Goal: Task Accomplishment & Management: Manage account settings

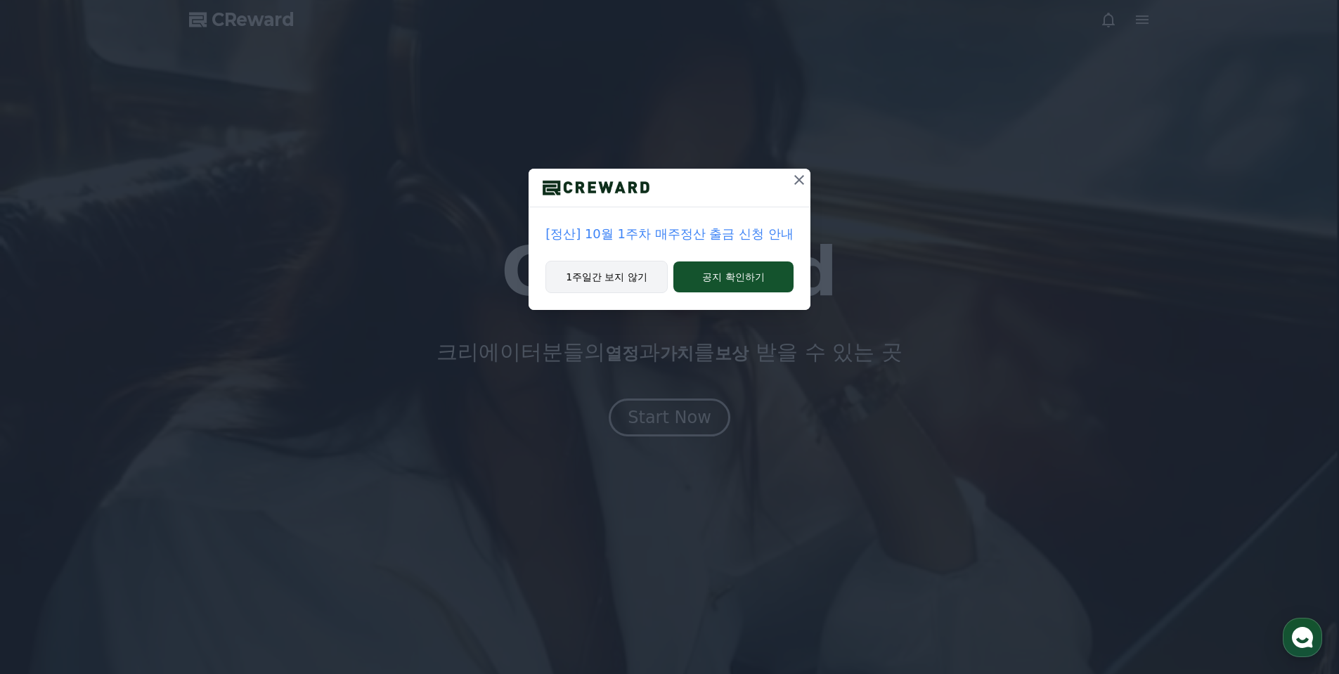
click at [613, 277] on button "1주일간 보지 않기" at bounding box center [606, 277] width 122 height 32
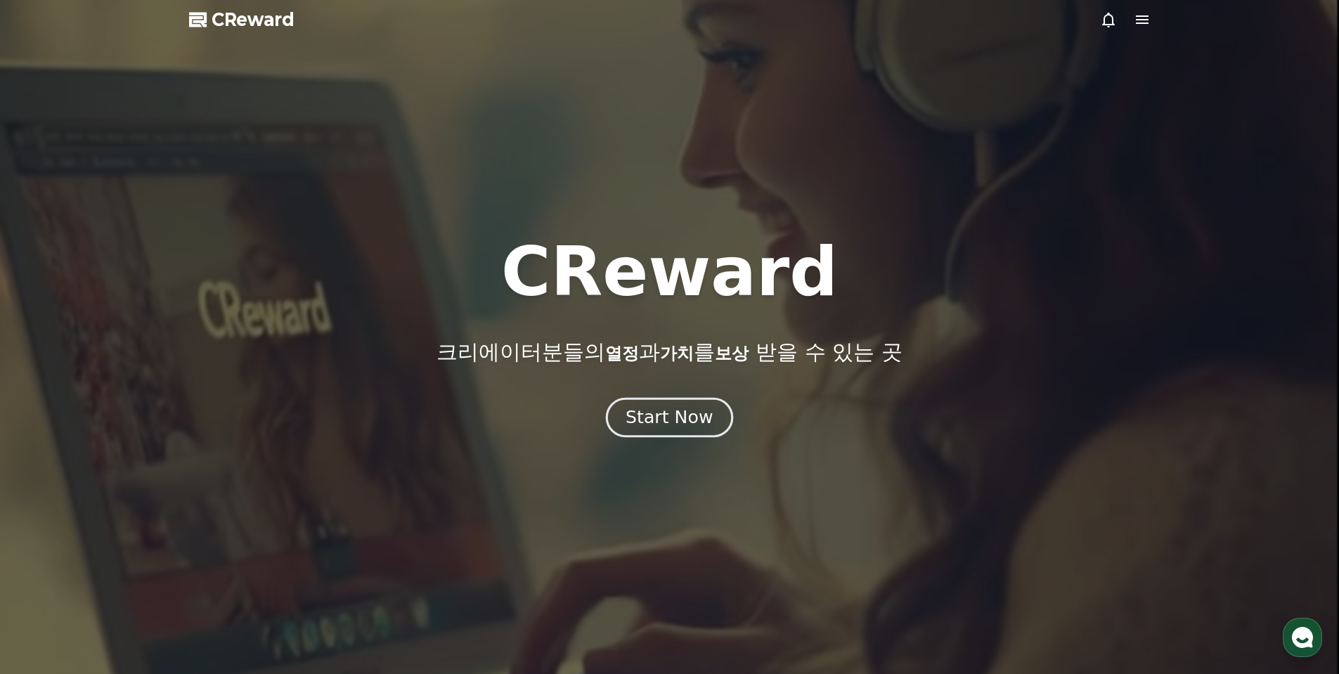
click at [659, 415] on div "Start Now" at bounding box center [669, 418] width 87 height 24
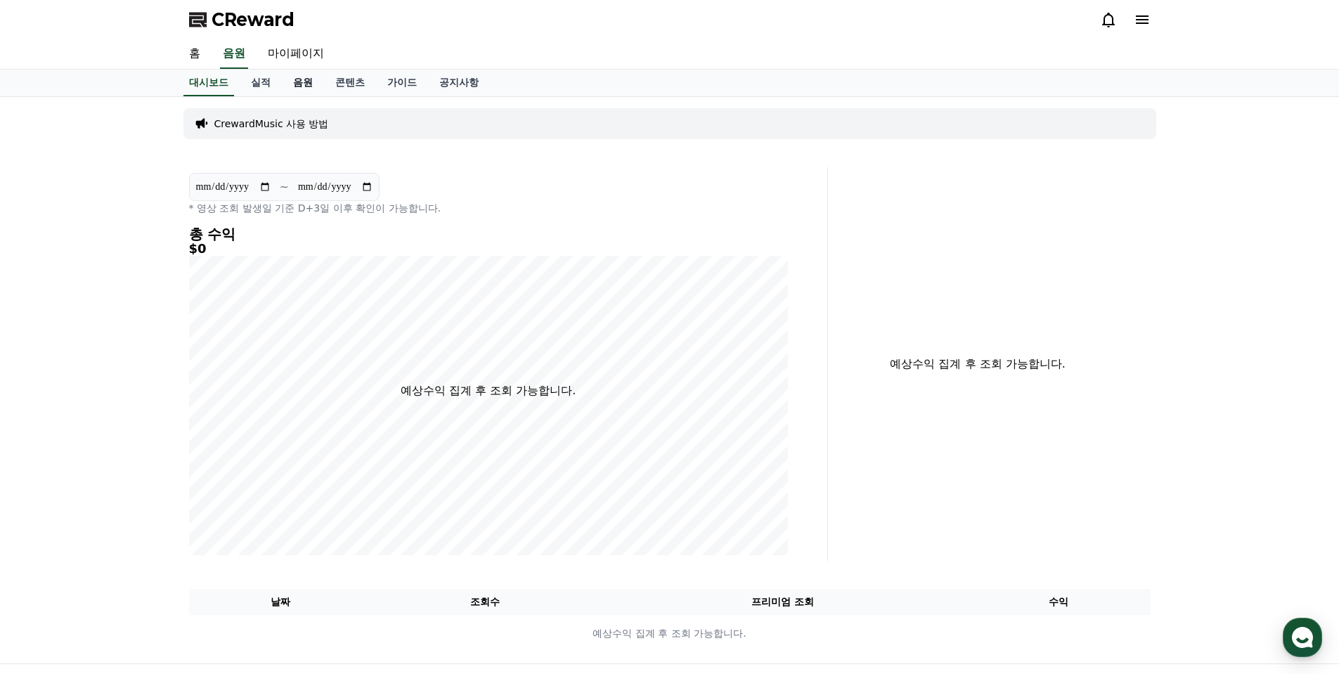
click at [311, 84] on link "음원" at bounding box center [303, 83] width 42 height 27
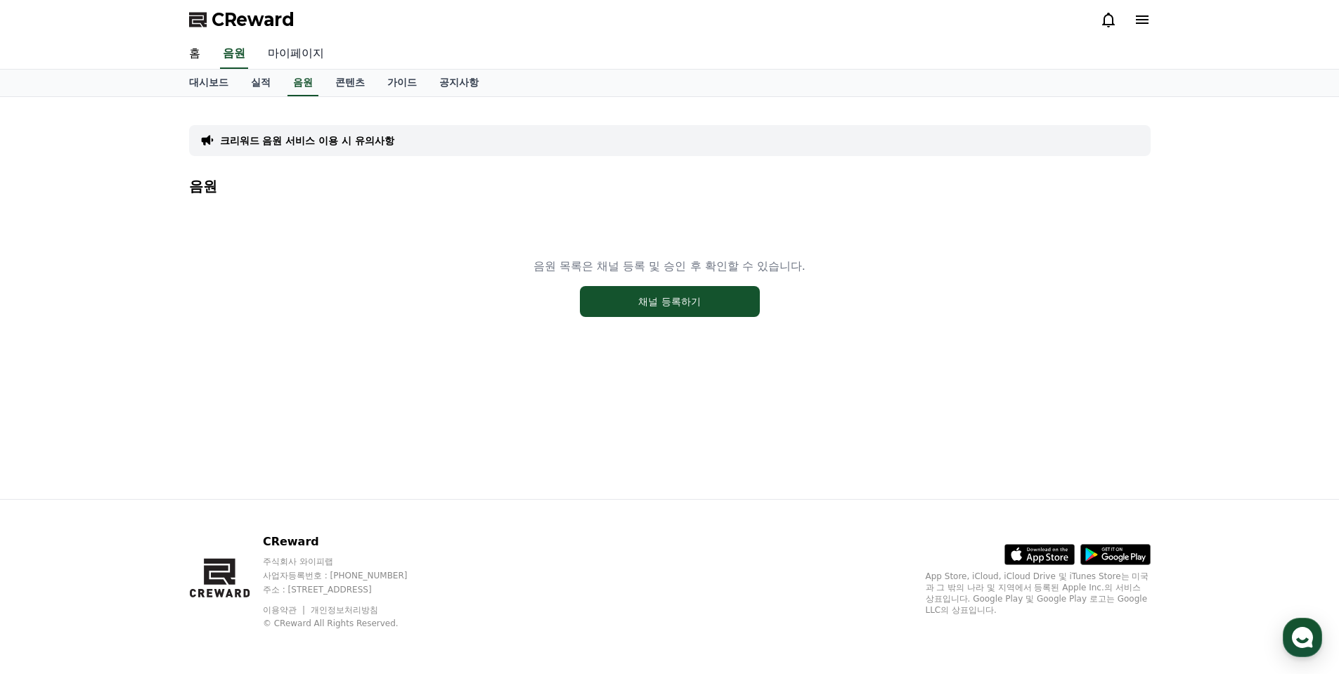
click at [291, 54] on link "마이페이지" at bounding box center [296, 54] width 79 height 30
select select "**********"
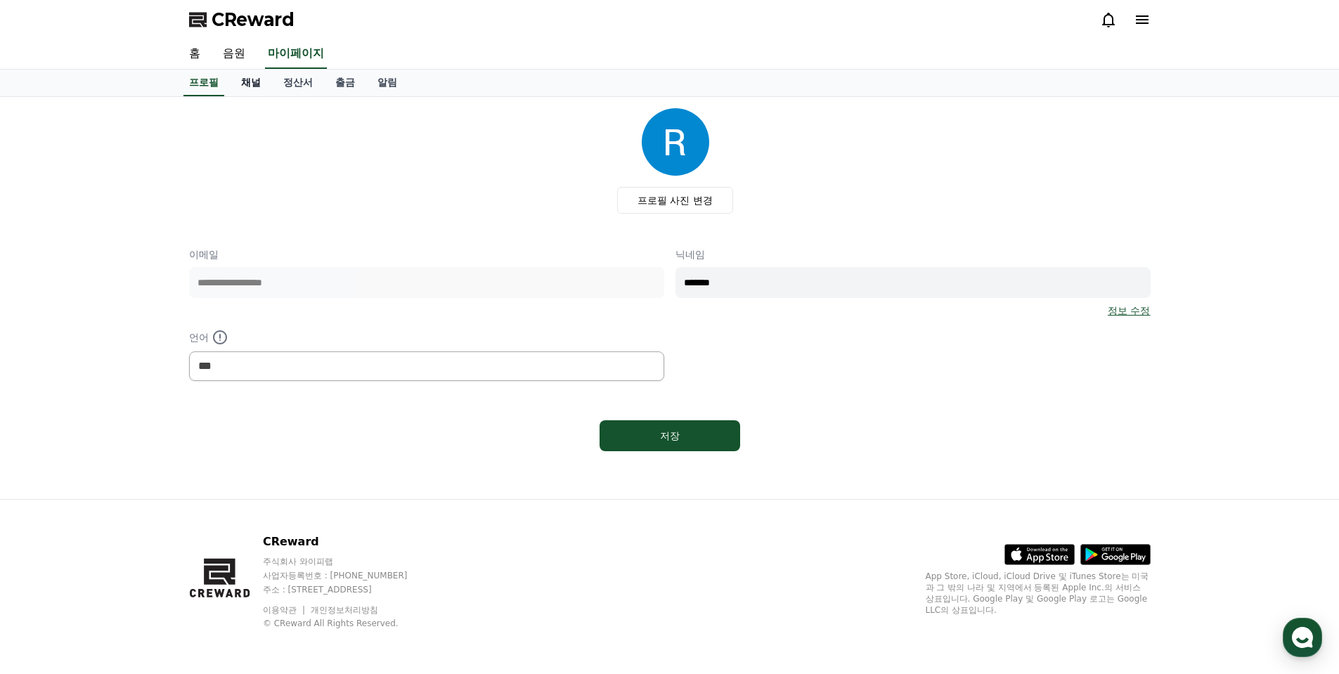
click at [243, 84] on link "채널" at bounding box center [251, 83] width 42 height 27
